Goal: Task Accomplishment & Management: Use online tool/utility

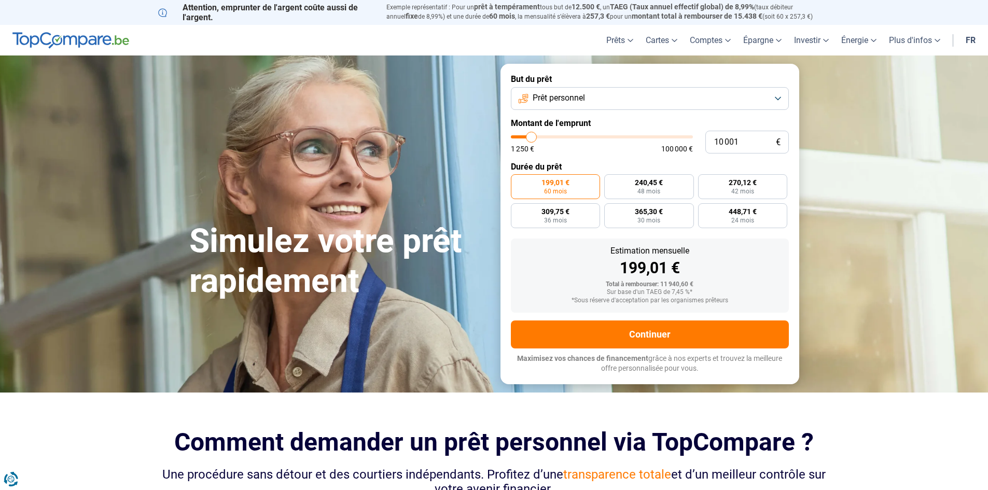
click at [612, 109] on button "Prêt personnel" at bounding box center [650, 98] width 278 height 23
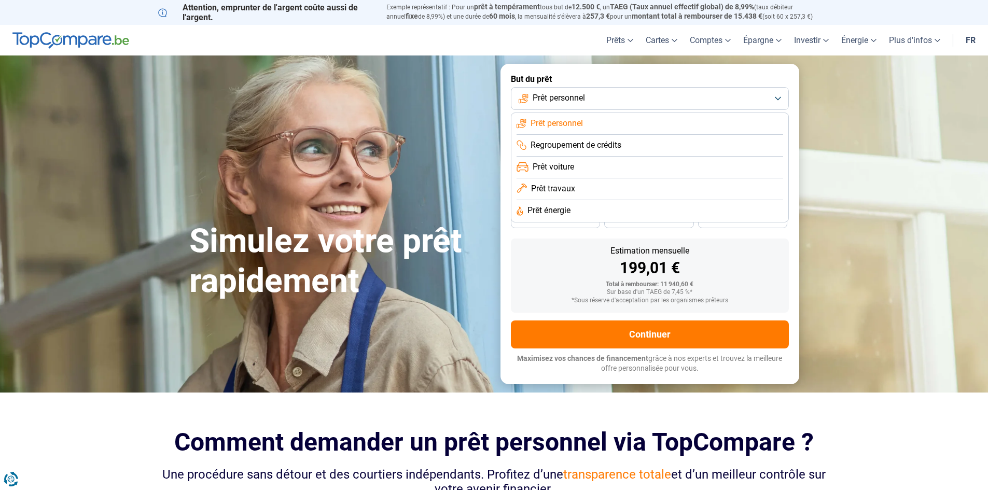
click at [617, 164] on li "Prêt voiture" at bounding box center [649, 168] width 267 height 22
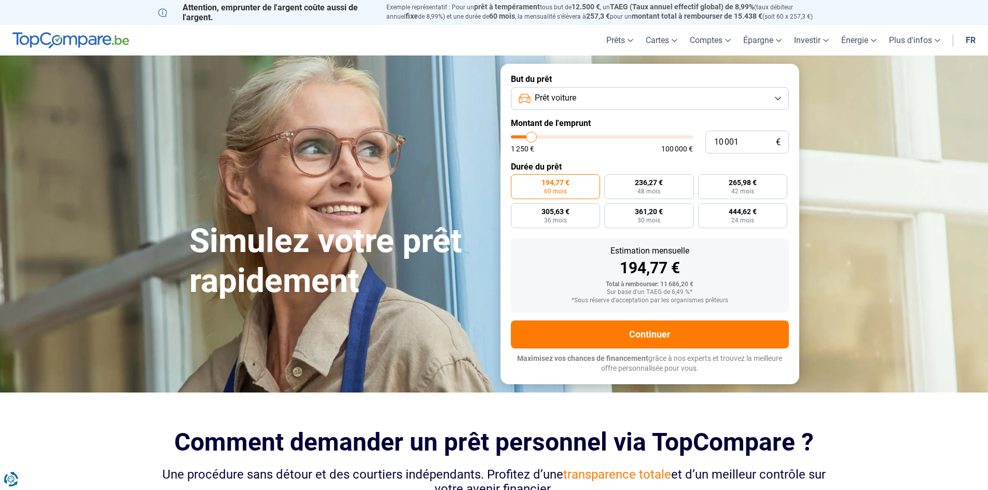
type input "11 500"
type input "11500"
type input "11 750"
type input "11750"
type input "12 500"
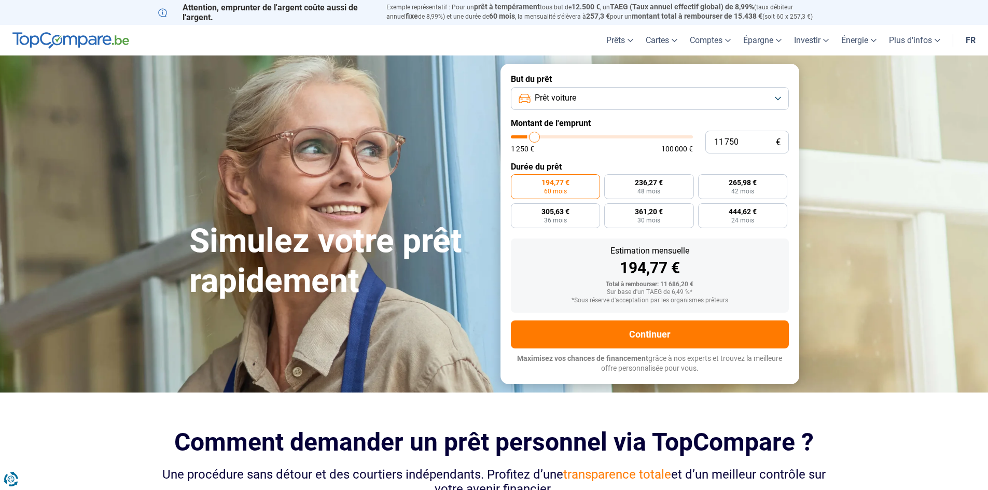
type input "12500"
type input "14 250"
type input "14250"
type input "16 000"
type input "16000"
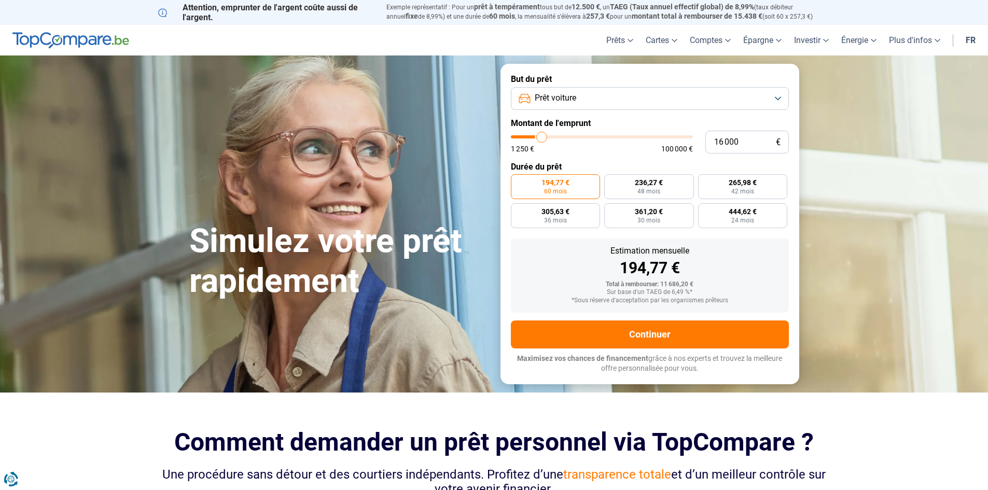
type input "17 750"
type input "17750"
type input "20 500"
type input "20500"
type input "23 000"
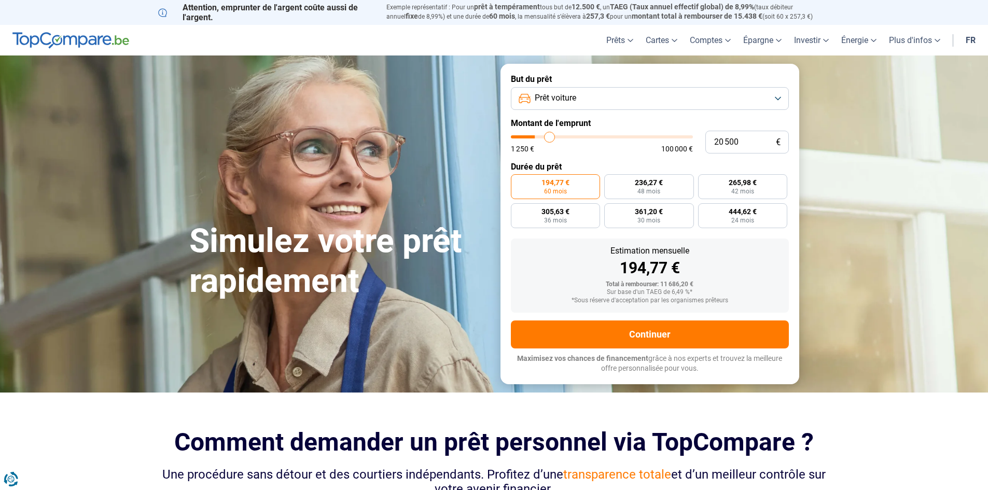
type input "23000"
type input "25 750"
type input "25750"
type input "27 500"
type input "27500"
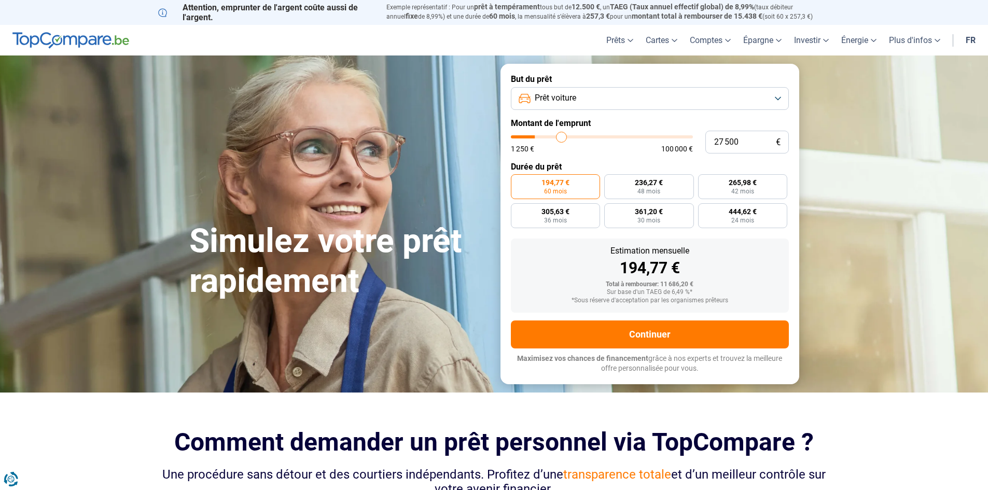
type input "28 750"
type input "28750"
type input "29 000"
type input "29000"
type input "29 250"
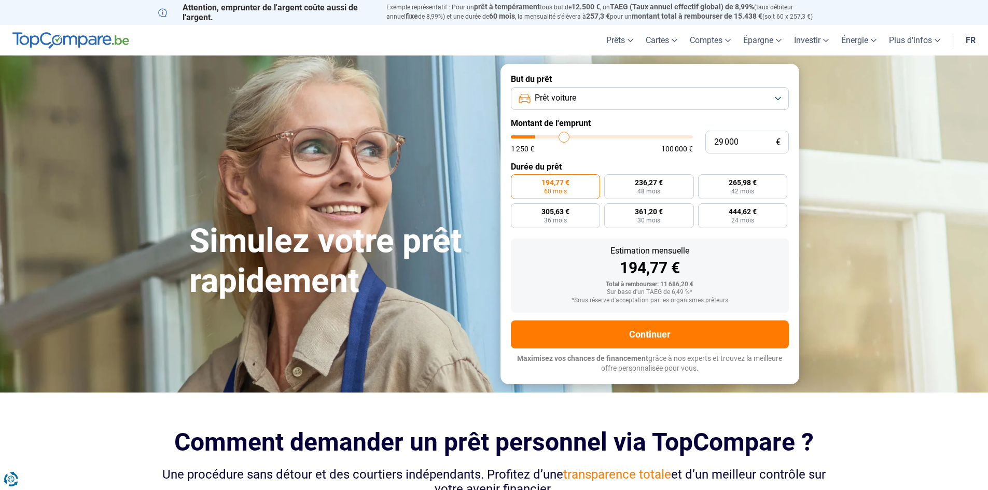
type input "29250"
type input "29 750"
type input "29750"
type input "30 250"
type input "30250"
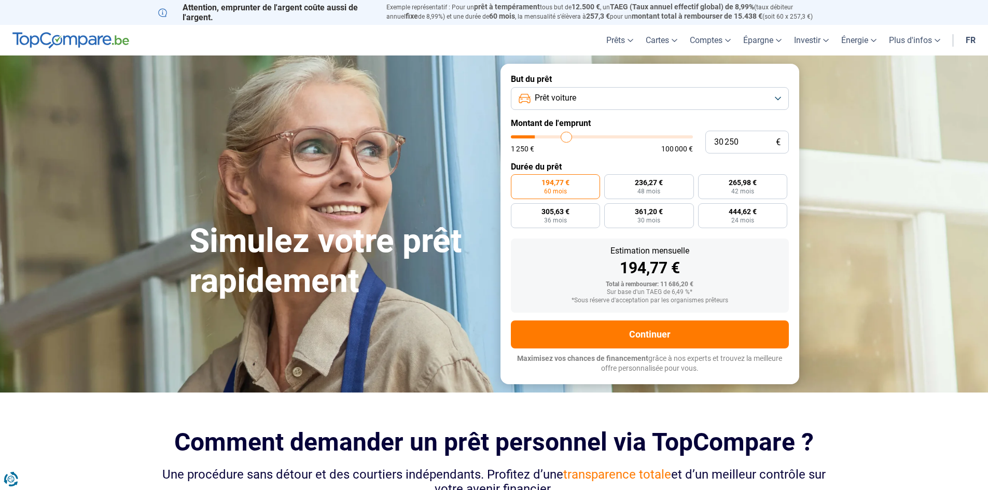
type input "30 500"
type input "30500"
type input "31 000"
type input "31000"
type input "31 250"
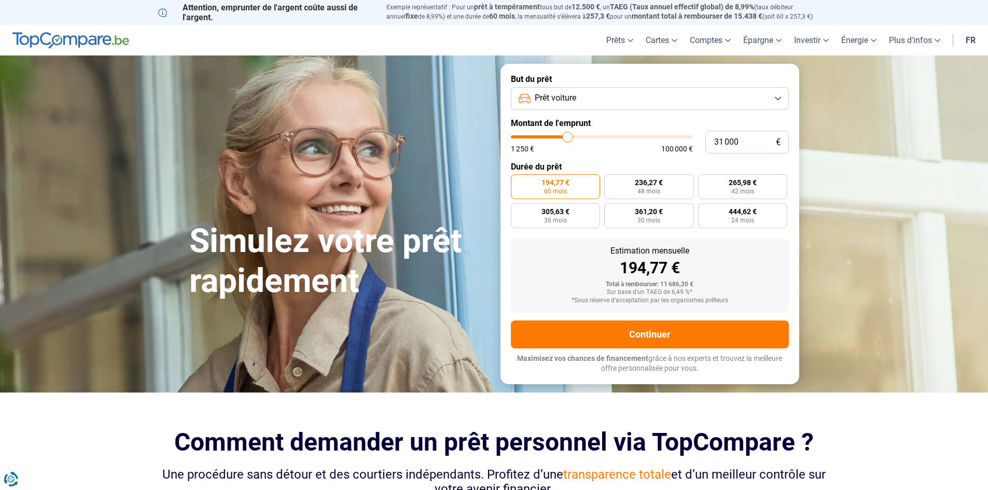
type input "31250"
type input "31 750"
type input "31750"
type input "32 000"
type input "32000"
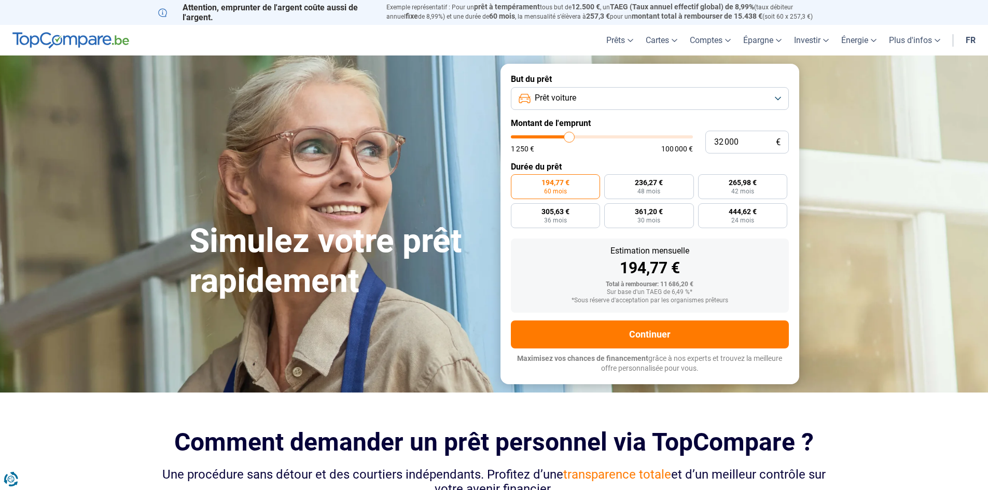
type input "32 250"
type input "32250"
type input "32 750"
type input "32750"
type input "33 250"
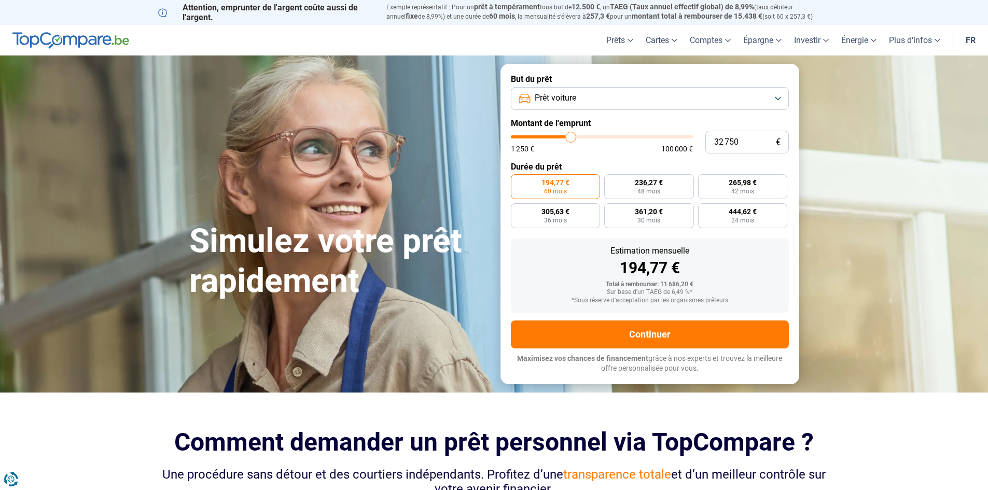
type input "33250"
type input "33 500"
type input "33500"
type input "34 000"
type input "34000"
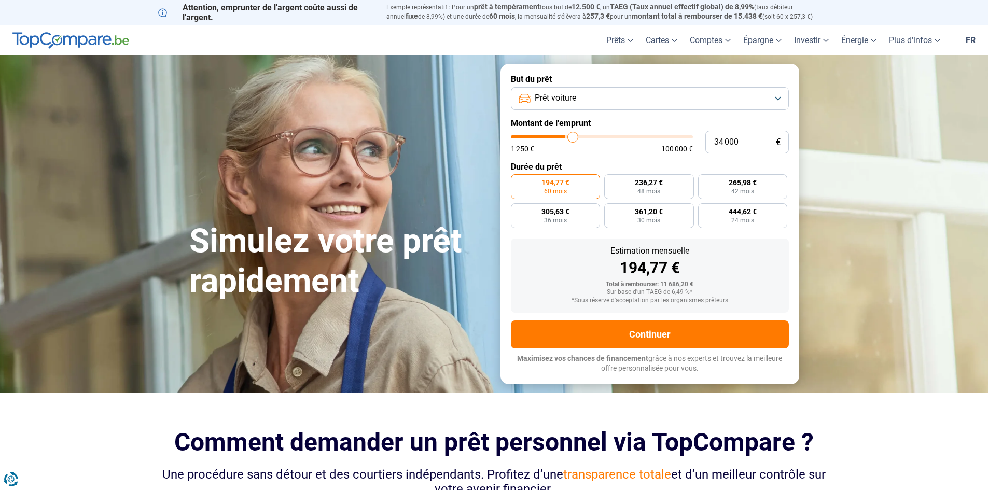
type input "34 250"
type input "34250"
type input "35 000"
type input "35000"
type input "35 250"
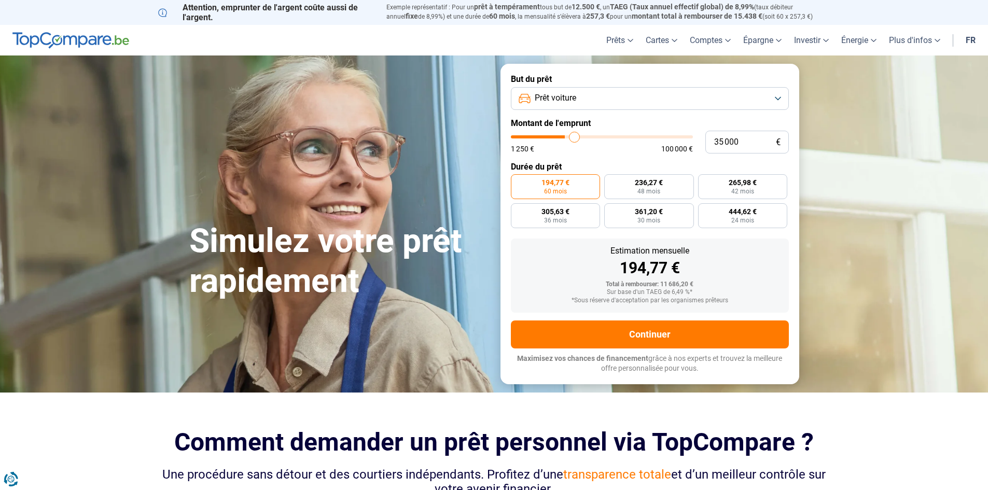
type input "35250"
type input "35 500"
type input "35500"
type input "36 250"
type input "36250"
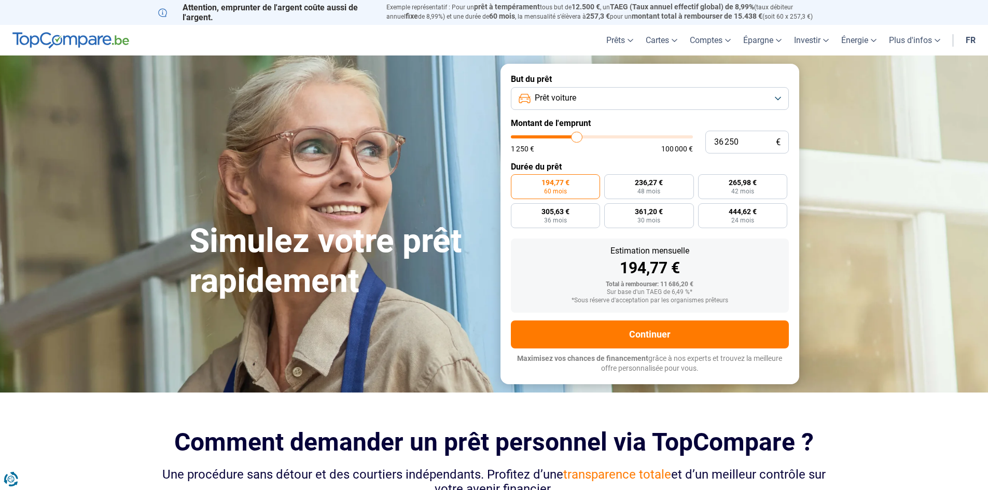
type input "36 500"
type input "36500"
type input "36 750"
type input "36750"
type input "37 000"
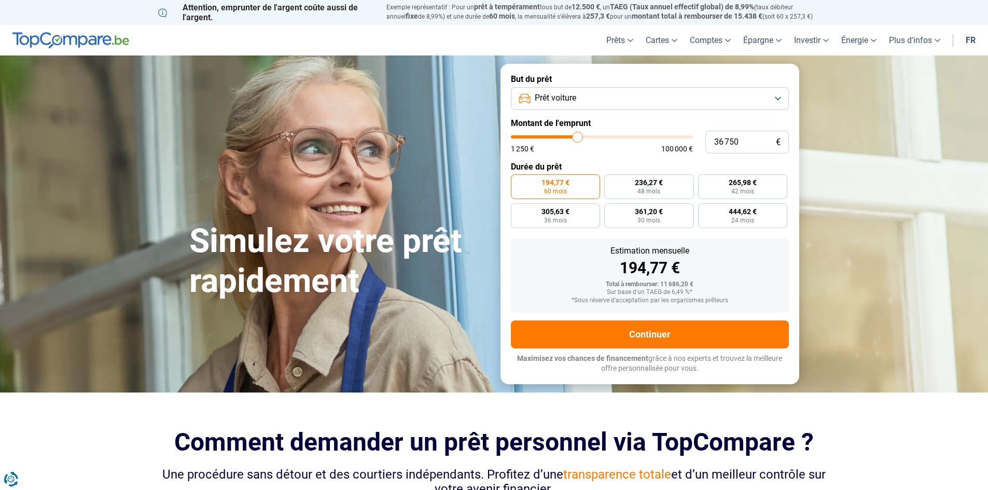
type input "37000"
type input "37 250"
type input "37250"
type input "37 750"
type input "37750"
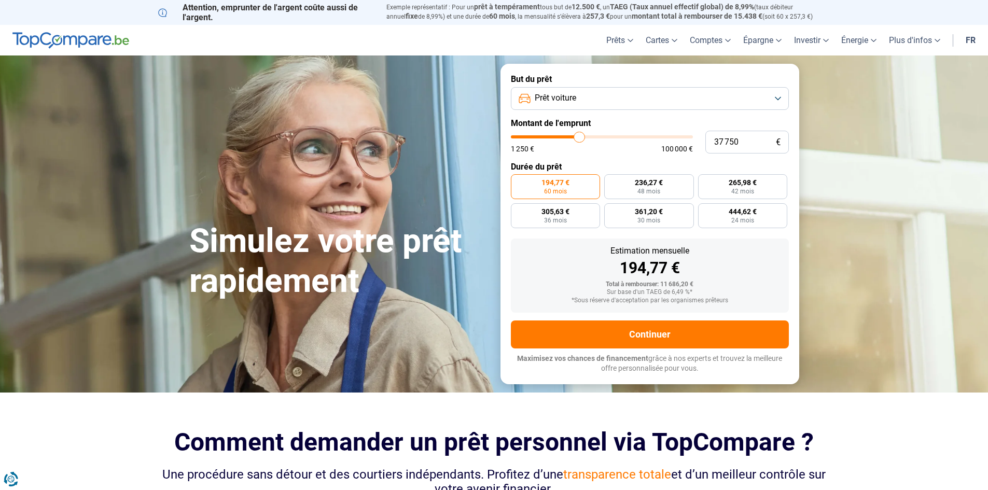
type input "38 000"
type input "38000"
type input "38 500"
type input "38500"
type input "38 750"
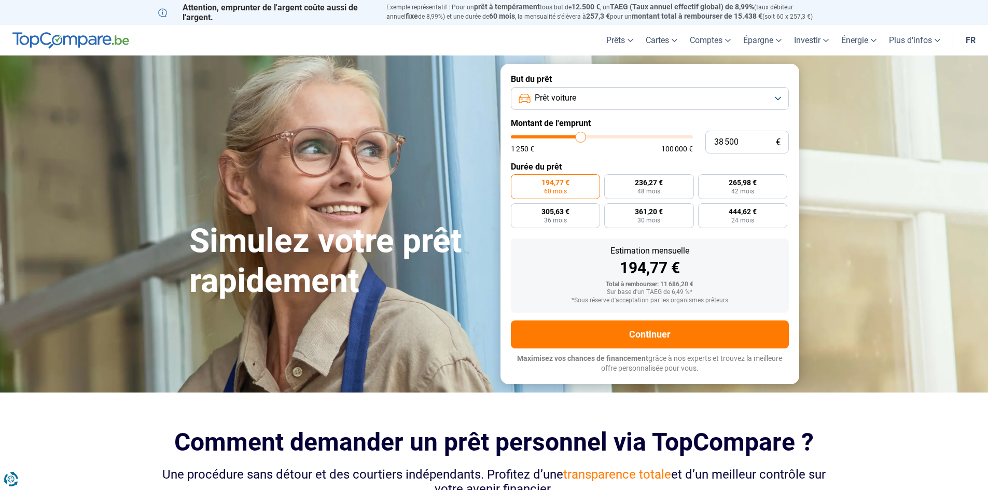
type input "38750"
type input "39 250"
type input "39250"
type input "39 750"
type input "39750"
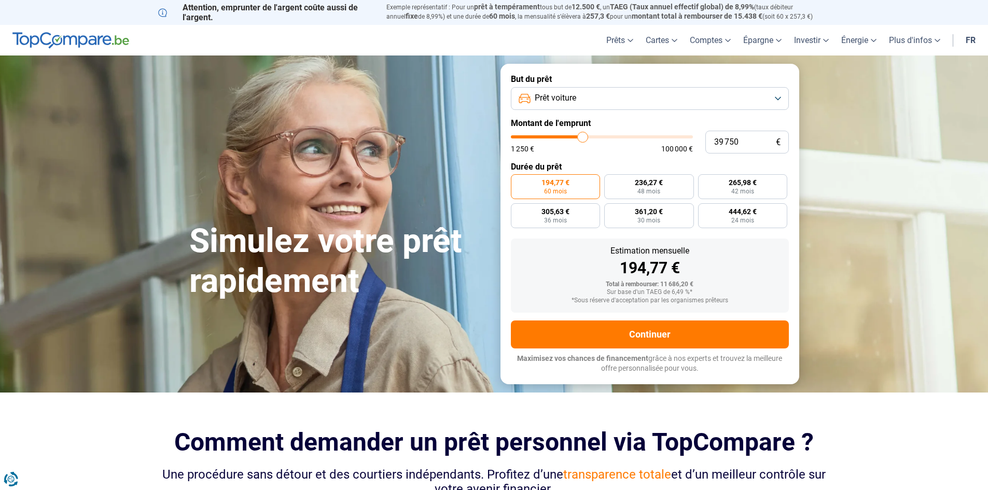
type input "40 000"
type input "40000"
type input "40 250"
type input "40250"
type input "40 750"
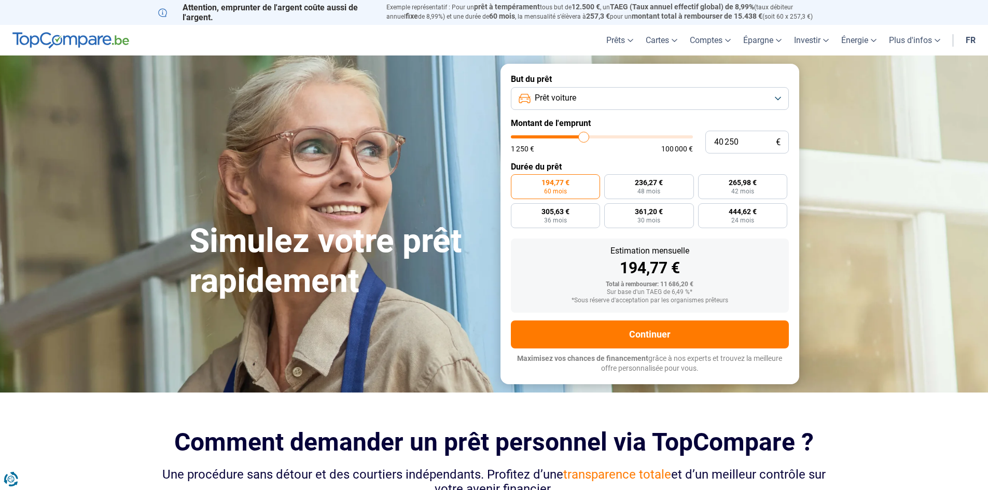
type input "40750"
type input "41 000"
type input "41000"
type input "41 250"
type input "41250"
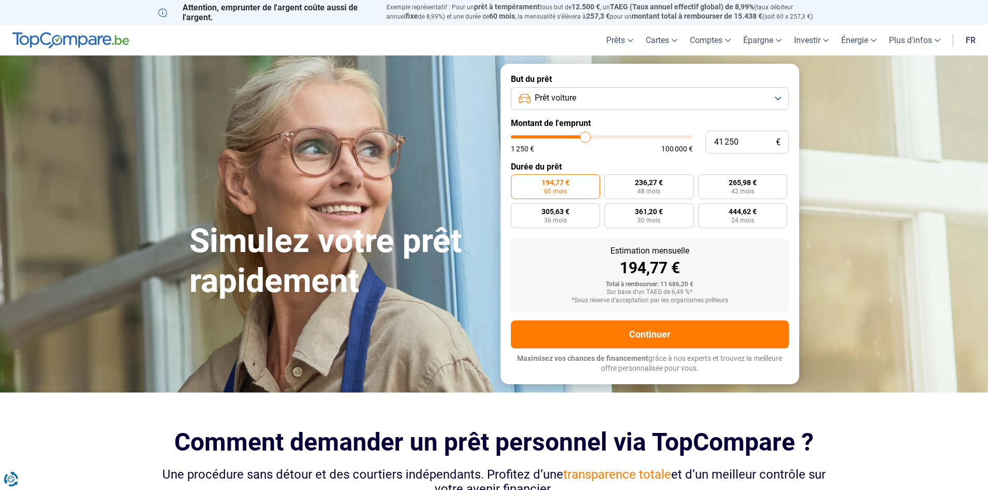
type input "41 500"
type input "41500"
type input "42 000"
type input "42000"
type input "42 250"
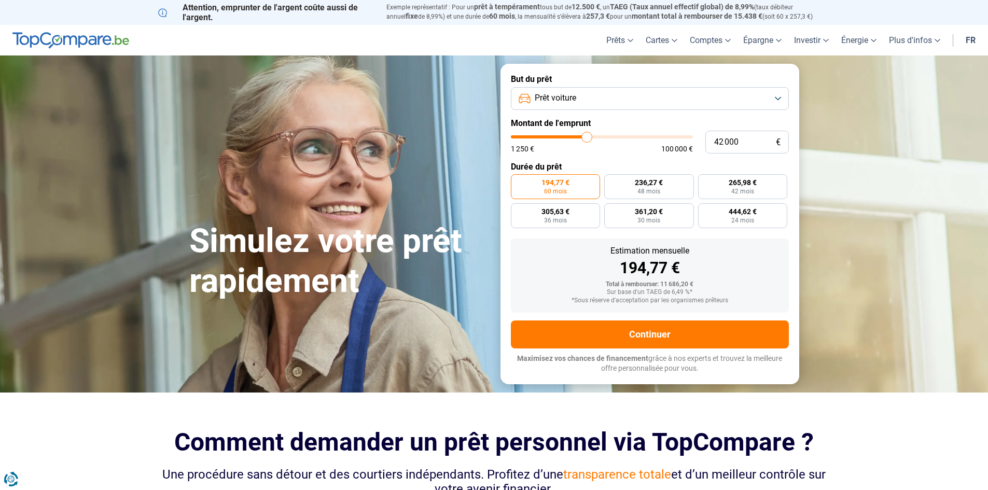
type input "42250"
type input "42 500"
type input "42500"
type input "42 750"
type input "42750"
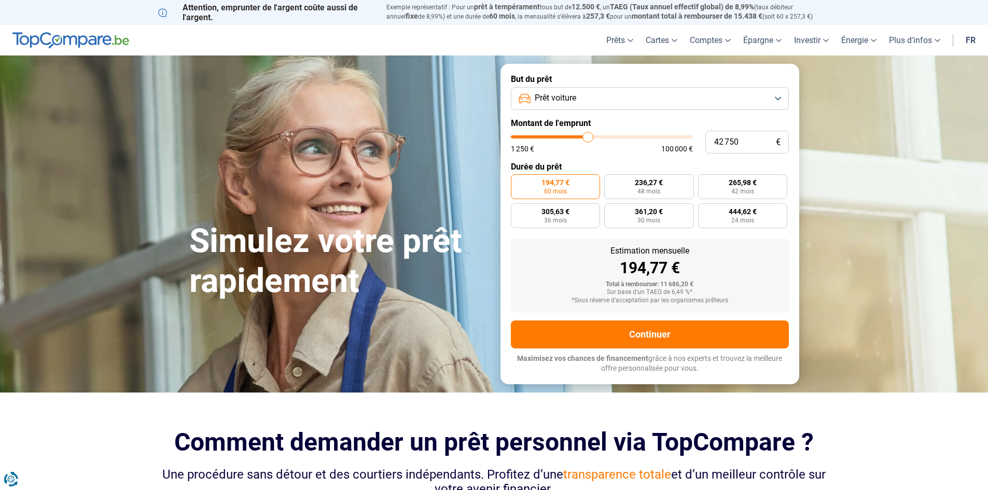
type input "43 000"
type input "43000"
type input "43 500"
type input "43500"
type input "43 750"
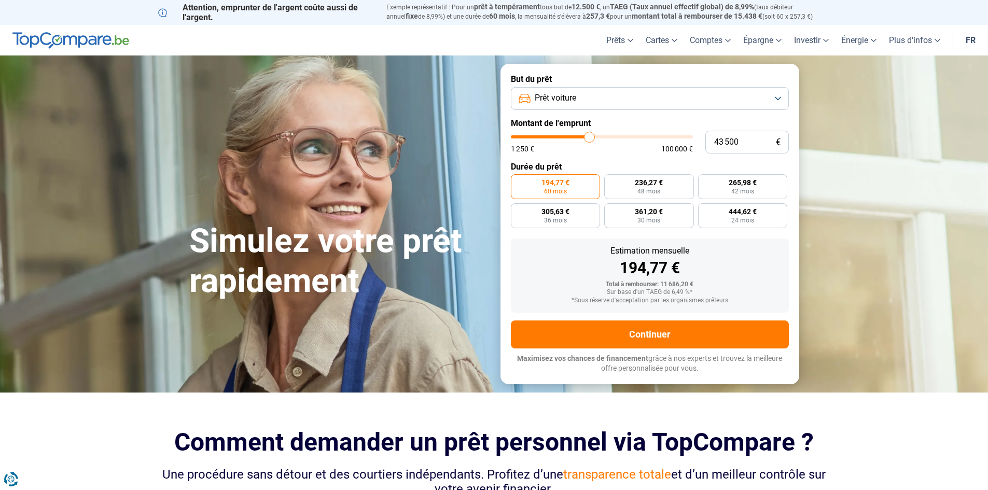
type input "43750"
type input "44 000"
type input "44000"
type input "44 500"
type input "44500"
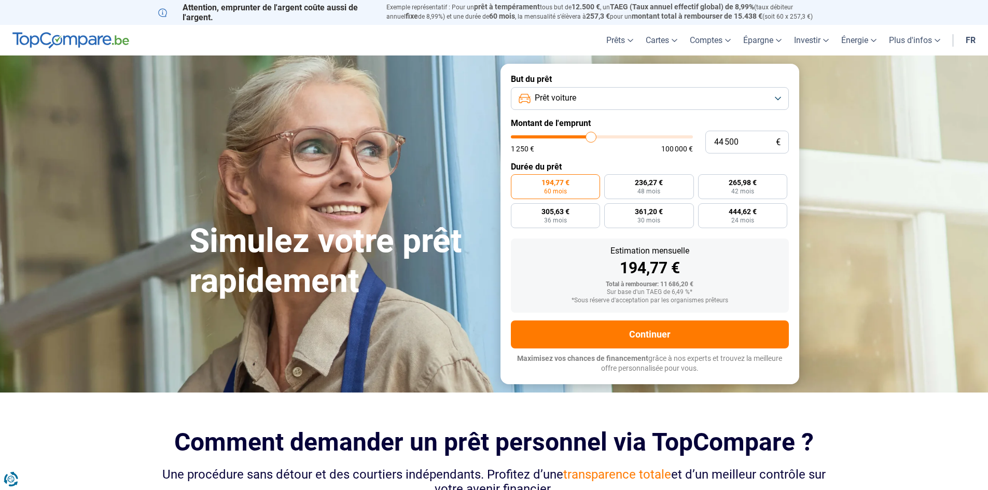
type input "45 000"
type input "45000"
type input "45 250"
type input "45250"
type input "45 500"
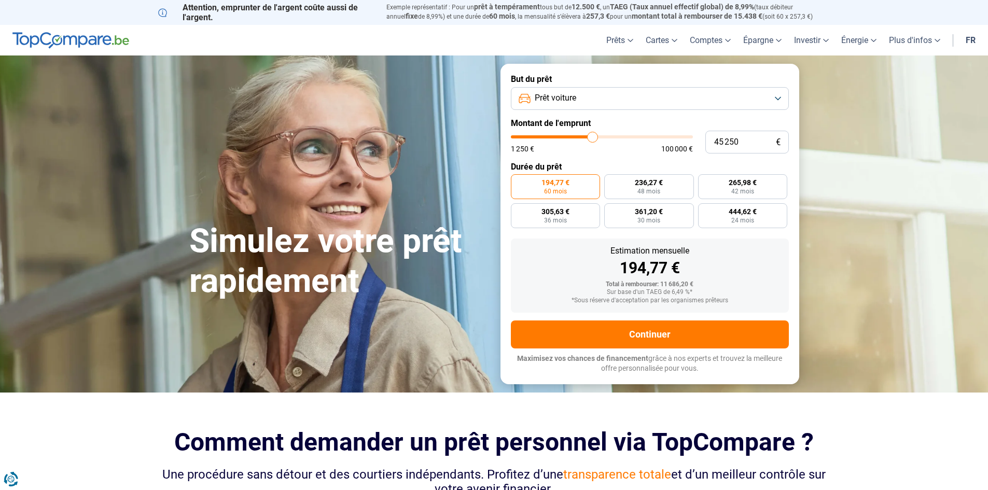
type input "45500"
type input "45 750"
type input "45750"
type input "46 000"
type input "46000"
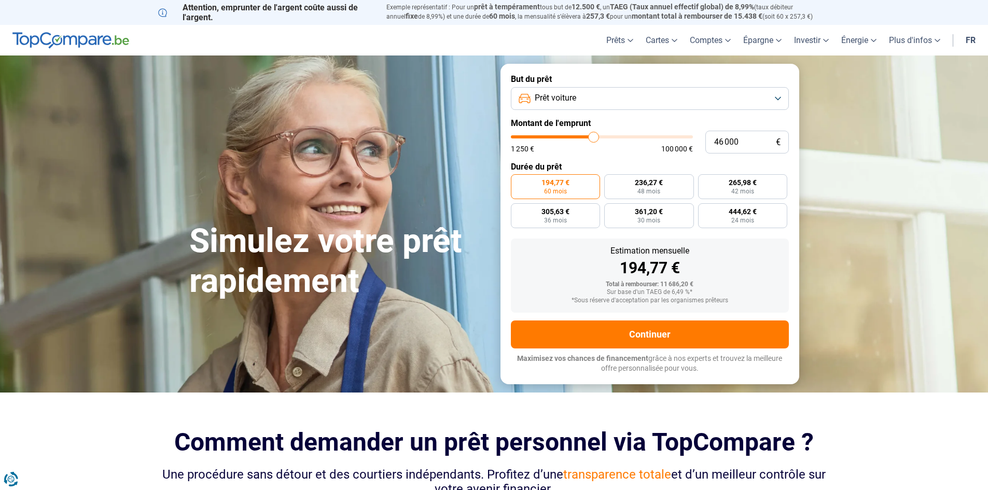
type input "46 500"
type input "46500"
type input "46 750"
type input "46750"
type input "47 000"
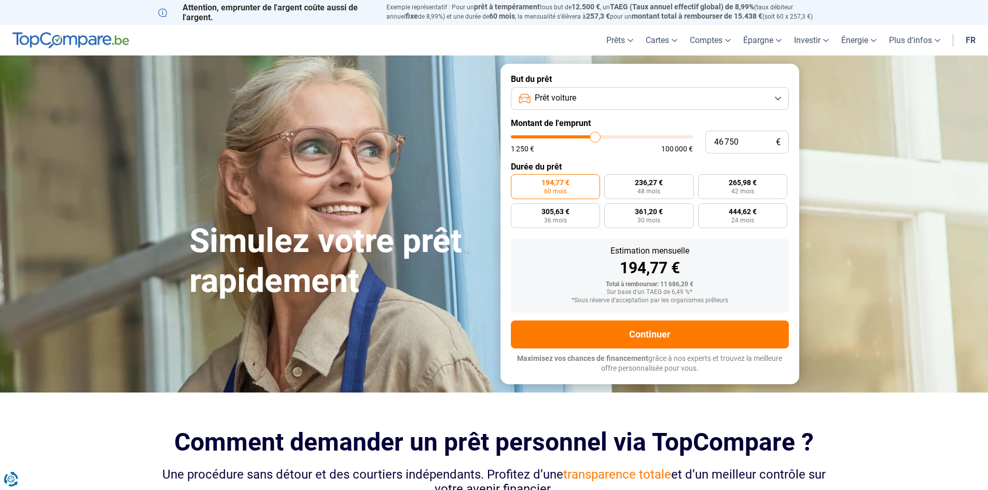
type input "47000"
type input "47 250"
type input "47250"
type input "47 500"
type input "47500"
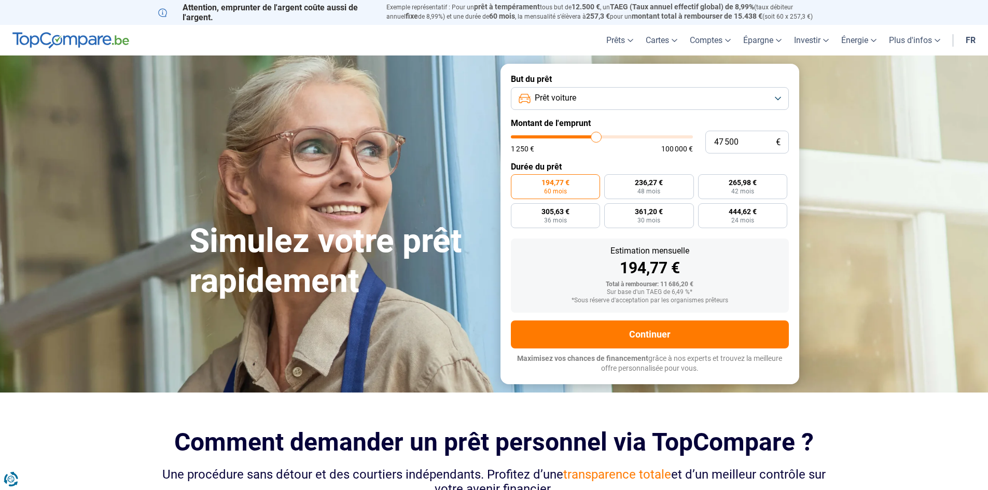
type input "48 250"
type input "48250"
type input "48 500"
type input "48500"
type input "48 750"
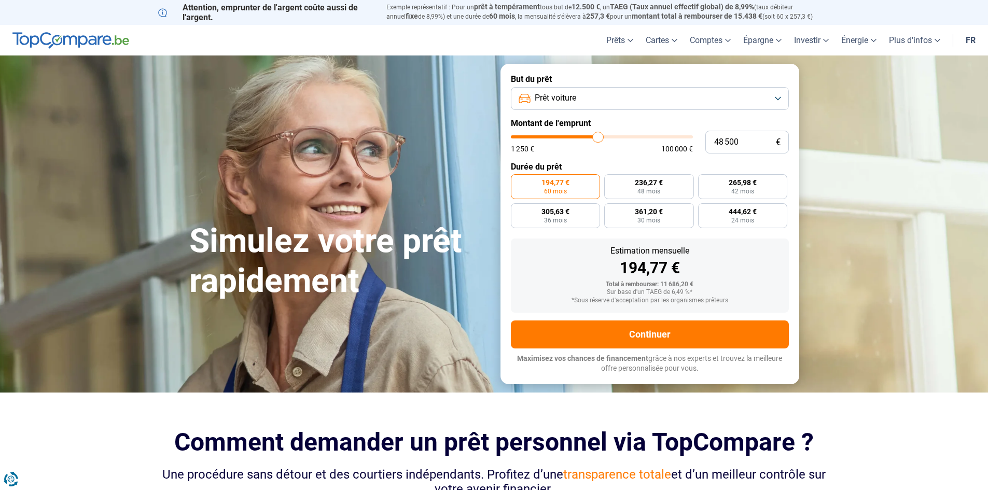
type input "48750"
type input "49 000"
type input "49000"
type input "49 500"
type input "49500"
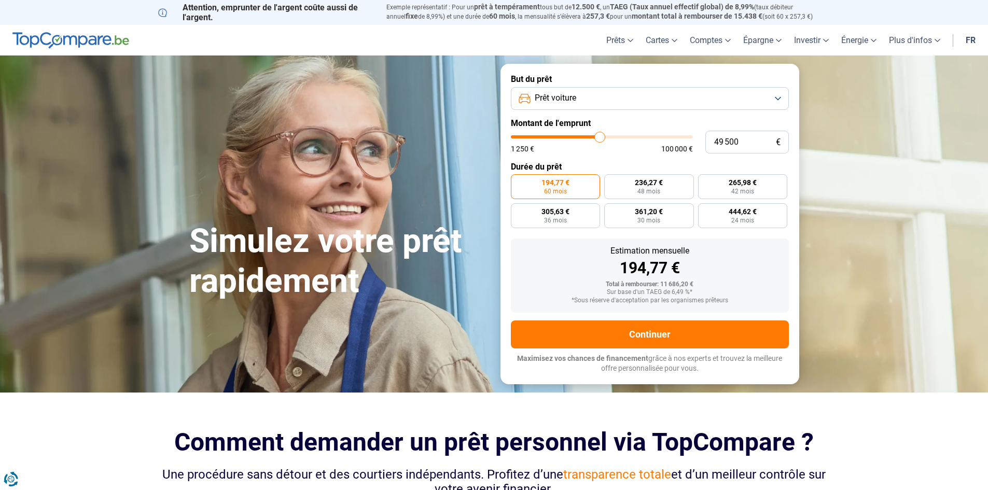
type input "49 750"
type input "49750"
type input "50 000"
type input "50000"
type input "50 250"
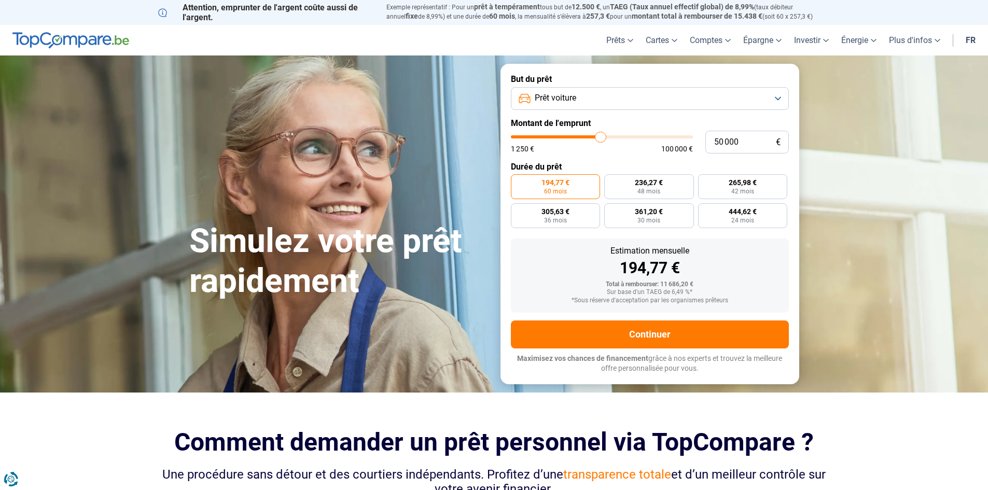
type input "50250"
type input "50 500"
type input "50500"
type input "51 000"
type input "51000"
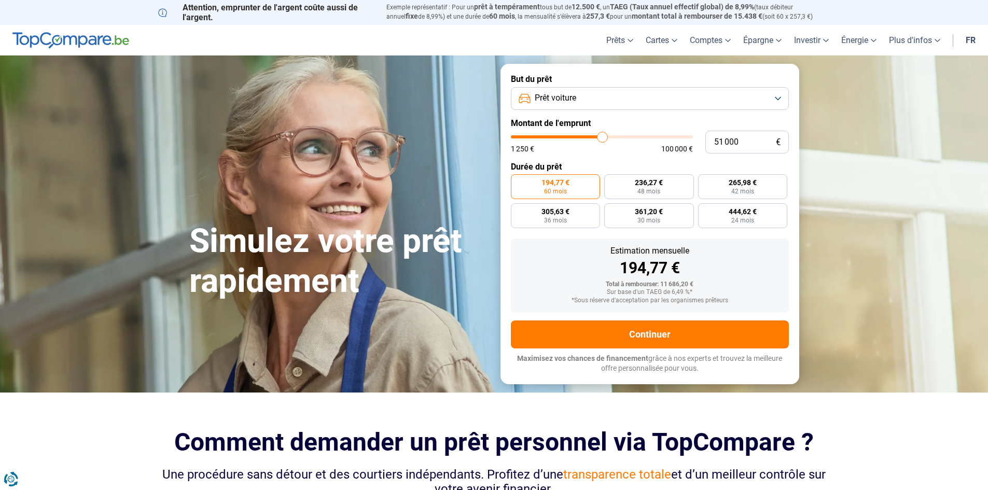
type input "51 250"
type input "51250"
type input "51 500"
type input "51500"
type input "51 750"
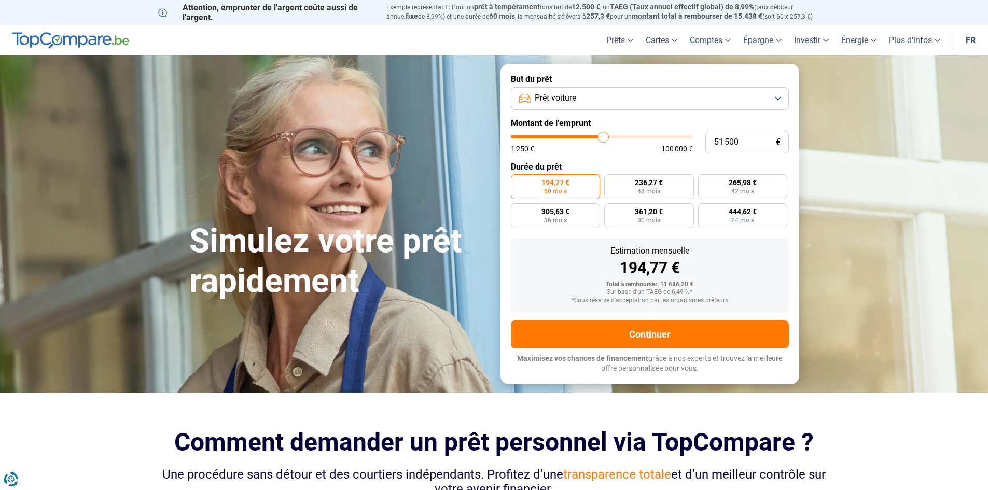
type input "51750"
type input "52 000"
type input "52000"
type input "51 500"
type input "51500"
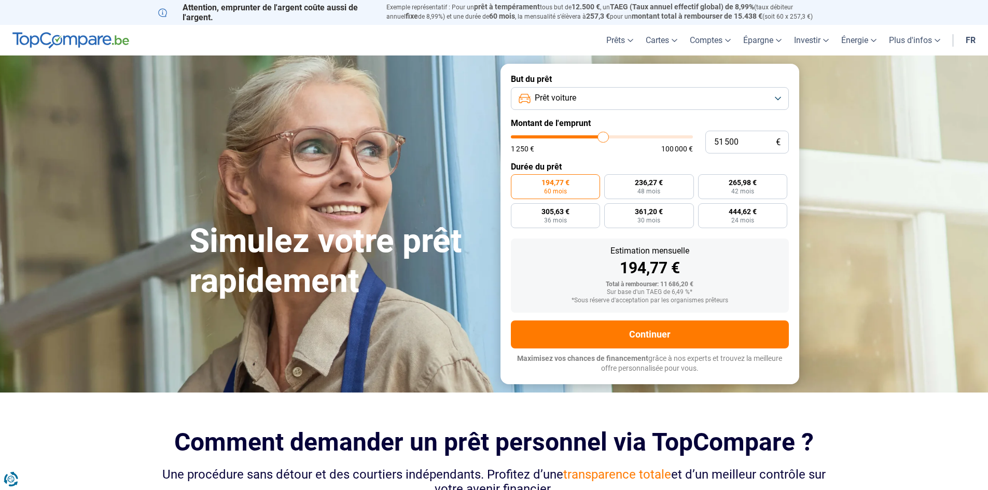
type input "51 250"
type input "51250"
type input "51 000"
type input "51000"
type input "50 250"
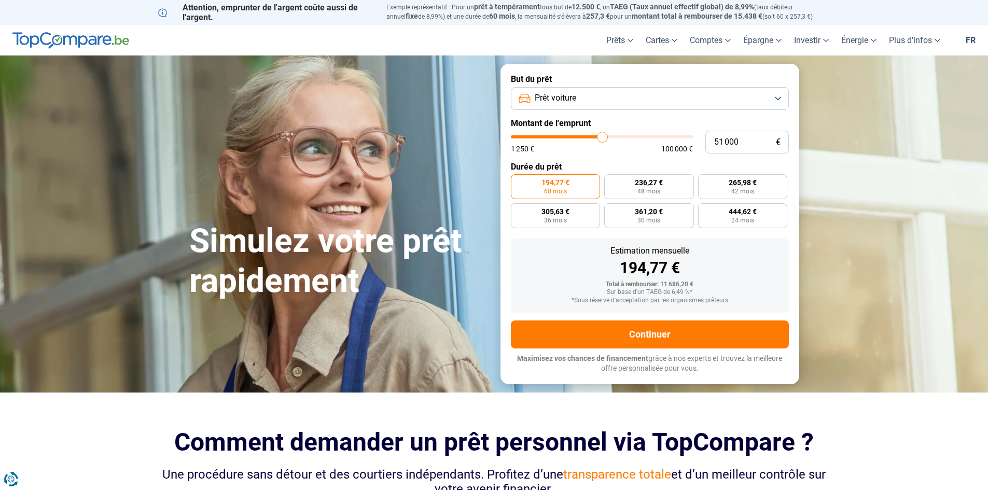
type input "50250"
type input "50 000"
drag, startPoint x: 539, startPoint y: 137, endPoint x: 600, endPoint y: 149, distance: 62.8
type input "50000"
click at [600, 138] on input "range" at bounding box center [602, 136] width 182 height 3
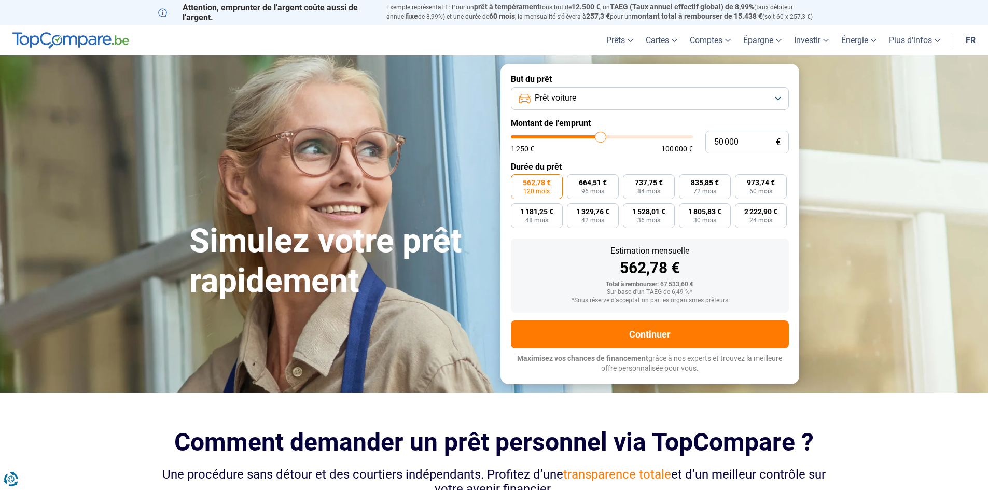
click at [680, 93] on button "Prêt voiture" at bounding box center [650, 98] width 278 height 23
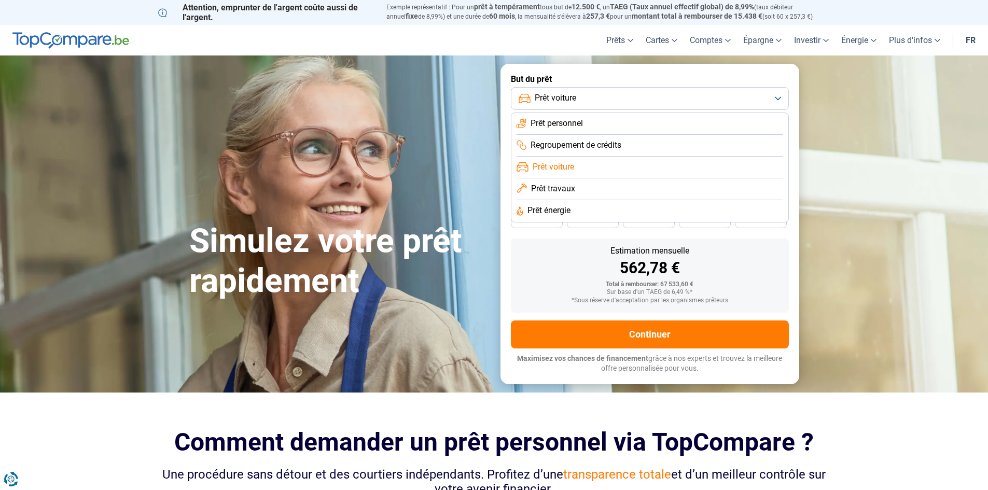
click at [680, 93] on button "Prêt voiture" at bounding box center [650, 98] width 278 height 23
